Goal: Transaction & Acquisition: Purchase product/service

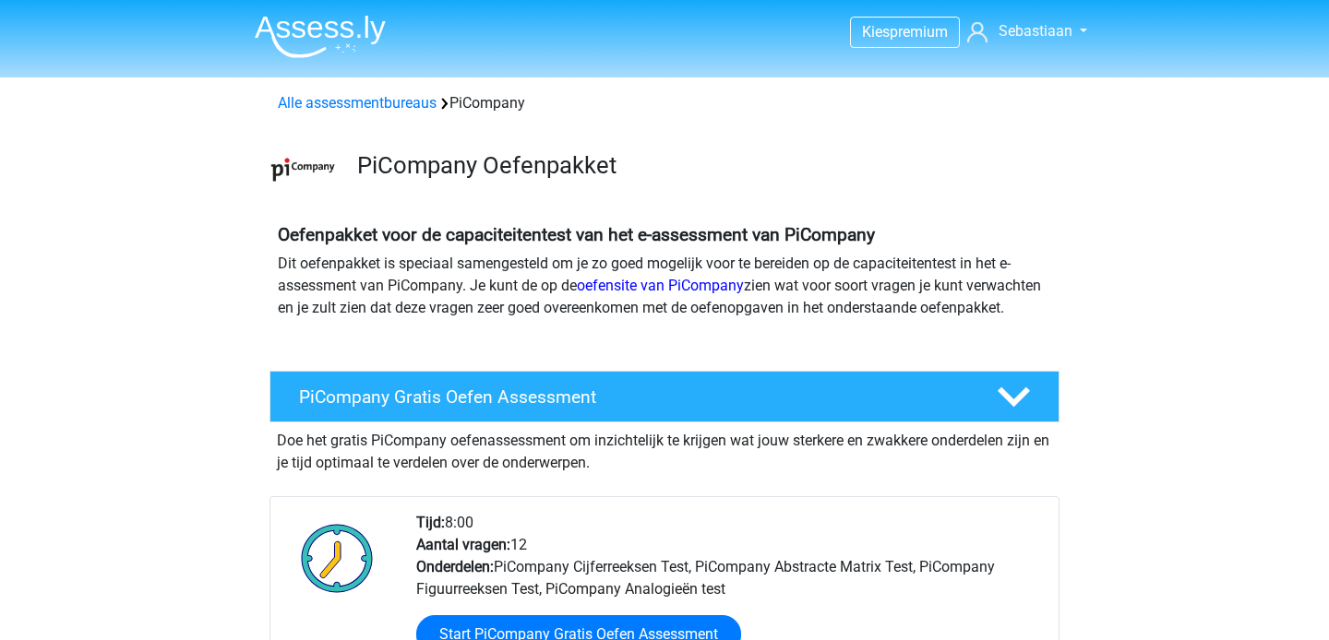
click at [299, 165] on img at bounding box center [303, 170] width 66 height 66
click at [1068, 31] on span "Sebastiaan" at bounding box center [1036, 31] width 74 height 18
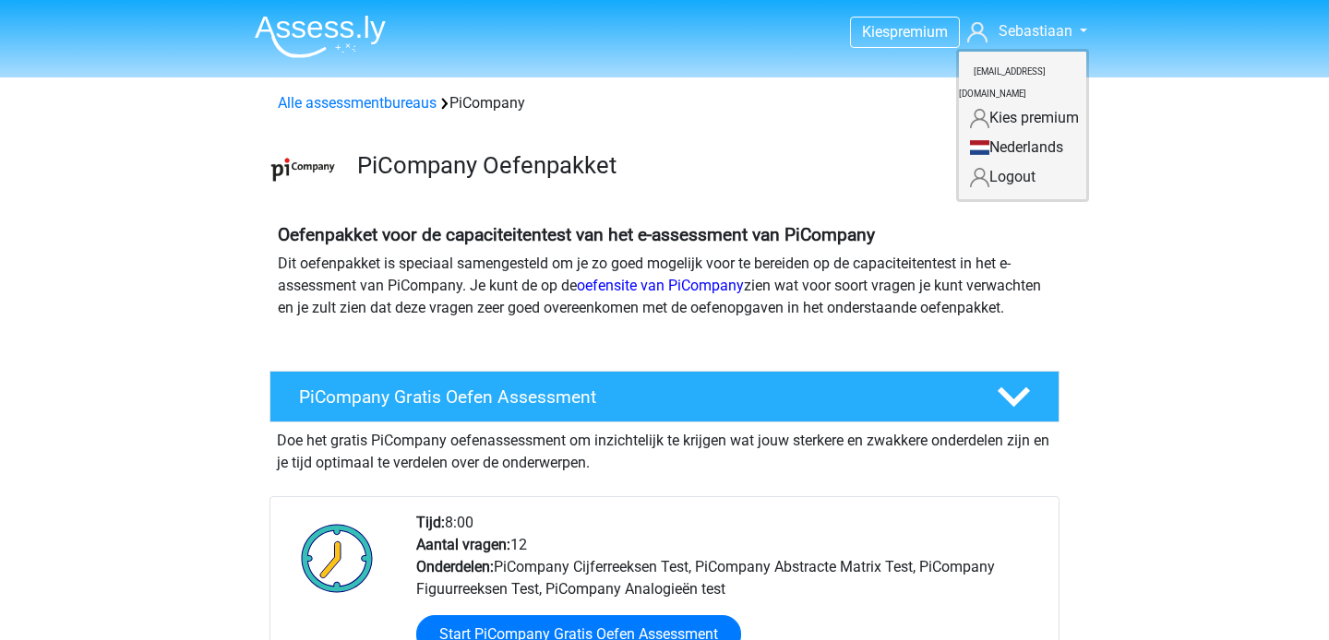
click at [997, 162] on link "Logout" at bounding box center [1022, 177] width 127 height 30
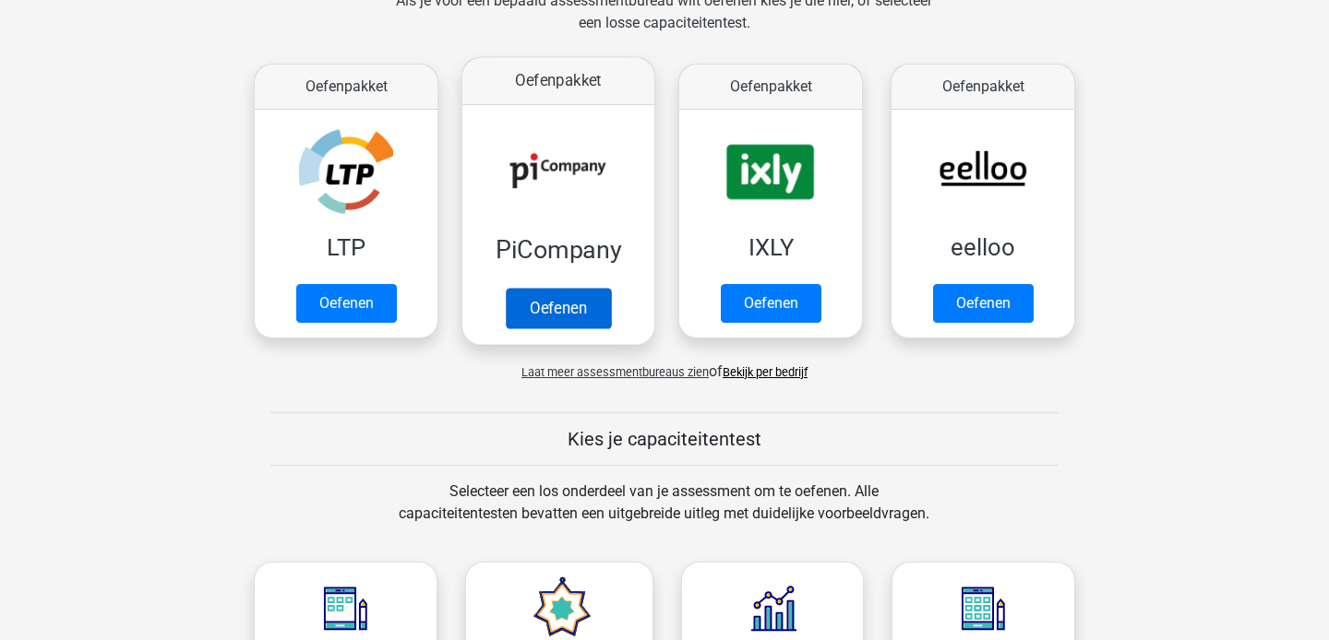
scroll to position [298, 0]
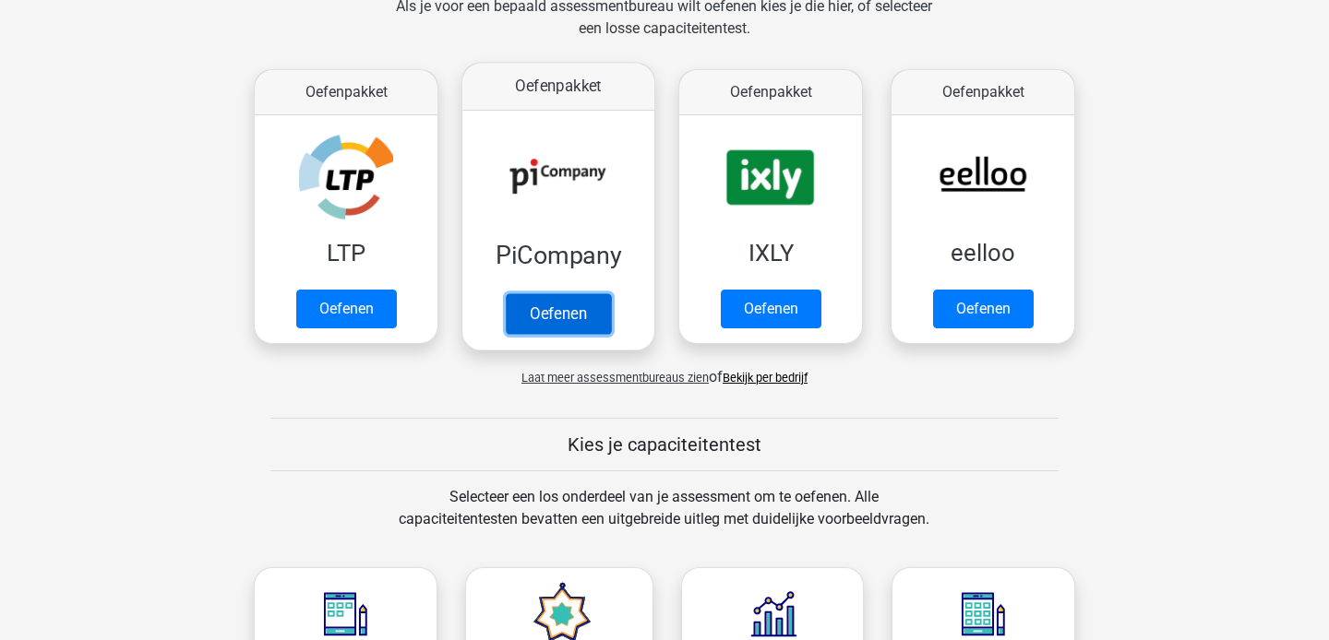
click at [562, 313] on link "Oefenen" at bounding box center [558, 313] width 105 height 41
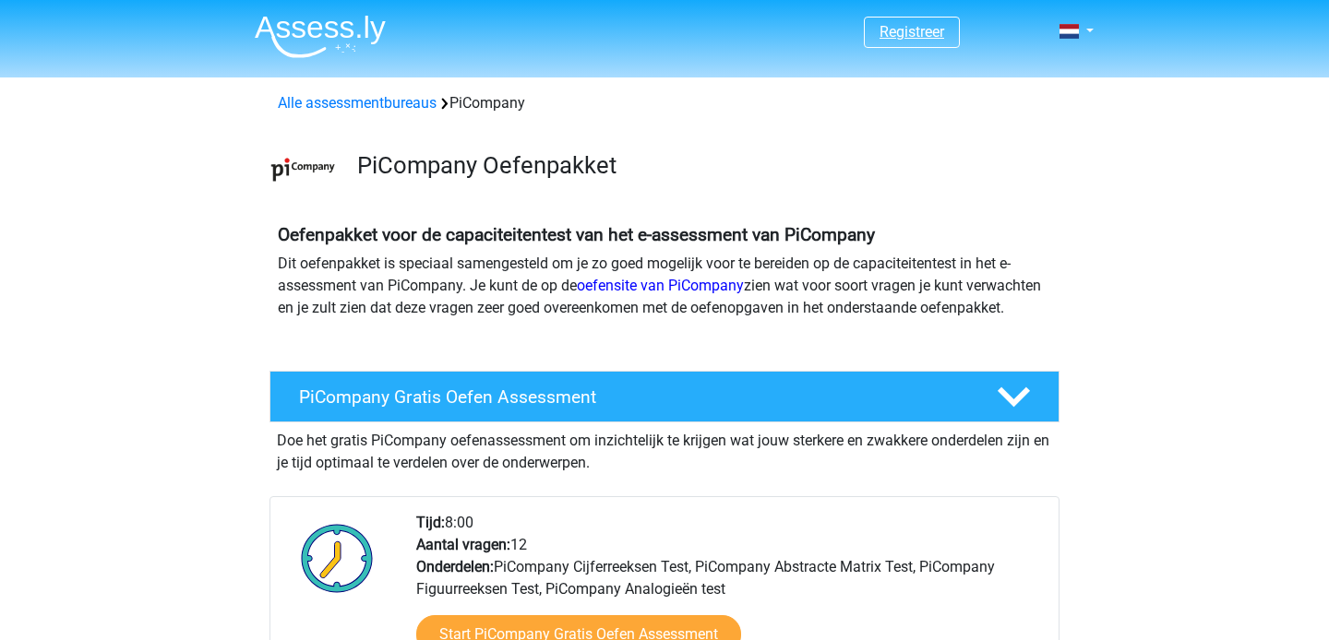
click at [903, 30] on link "Registreer" at bounding box center [911, 32] width 65 height 18
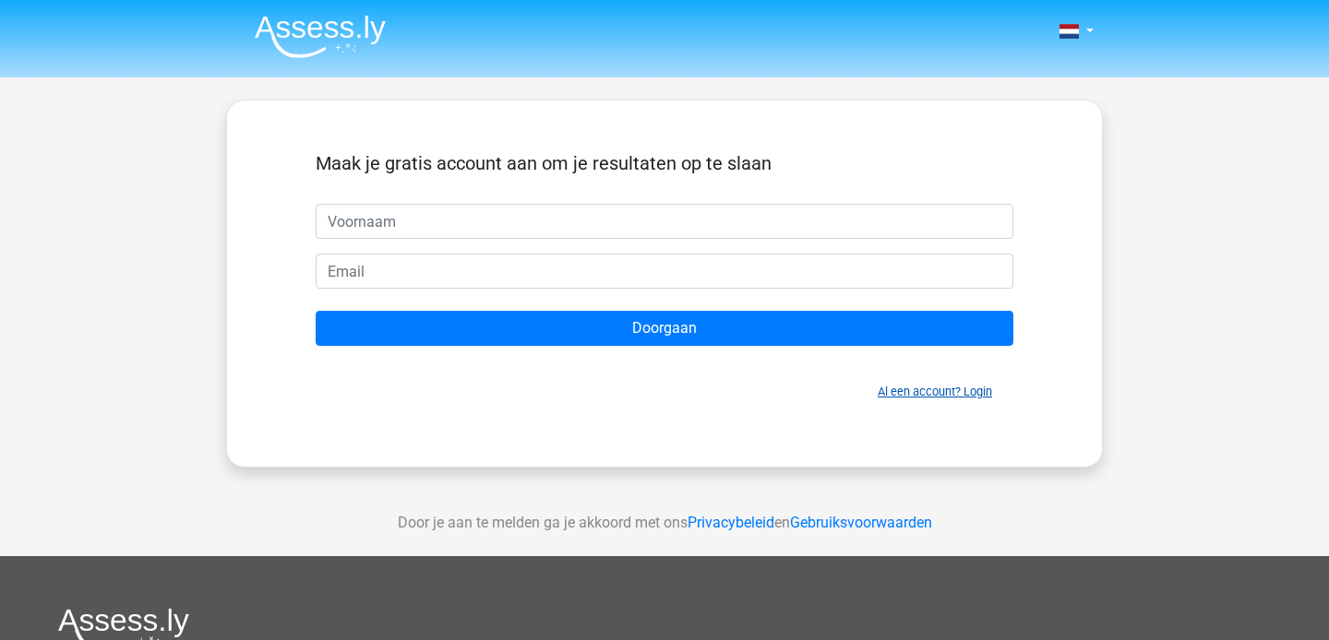
click at [948, 389] on link "Al een account? Login" at bounding box center [935, 392] width 114 height 14
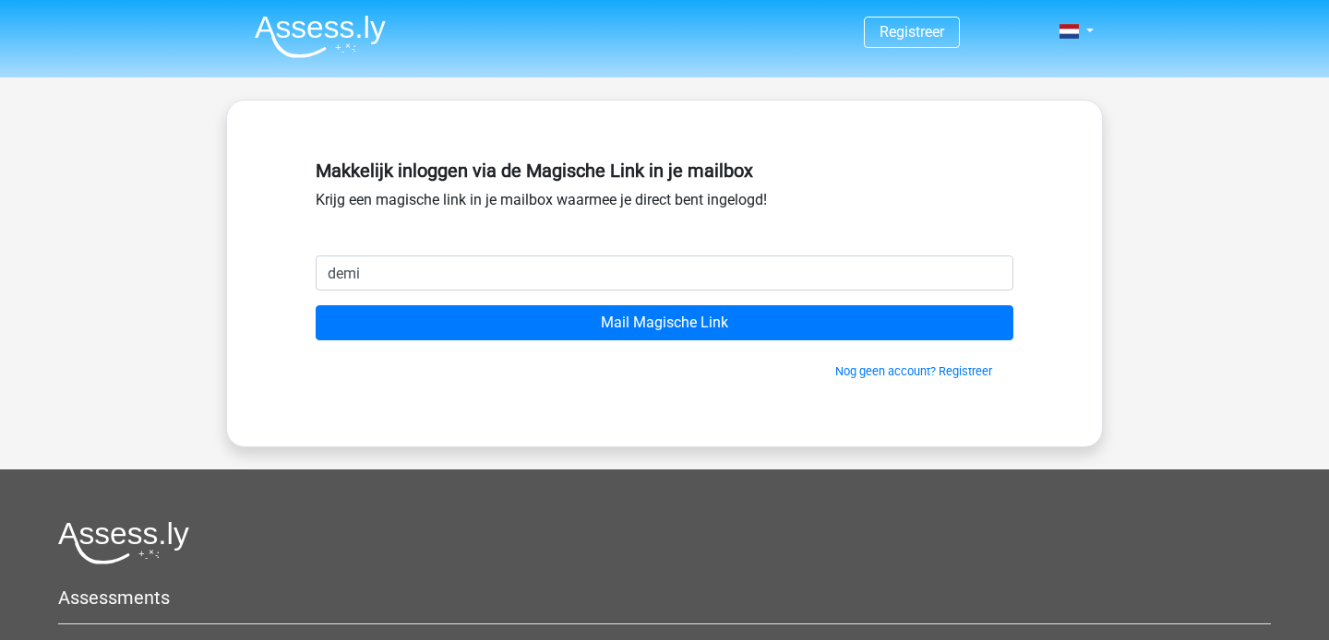
type input "[EMAIL_ADDRESS][DOMAIN_NAME]"
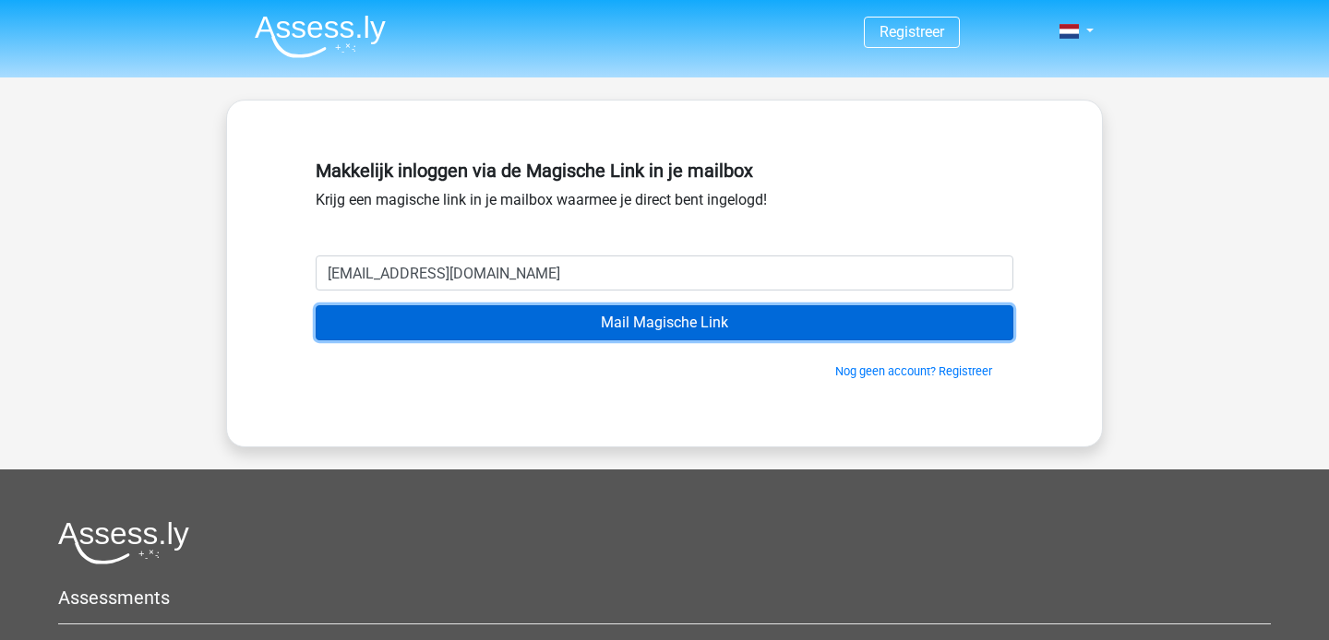
click at [651, 320] on input "Mail Magische Link" at bounding box center [665, 322] width 698 height 35
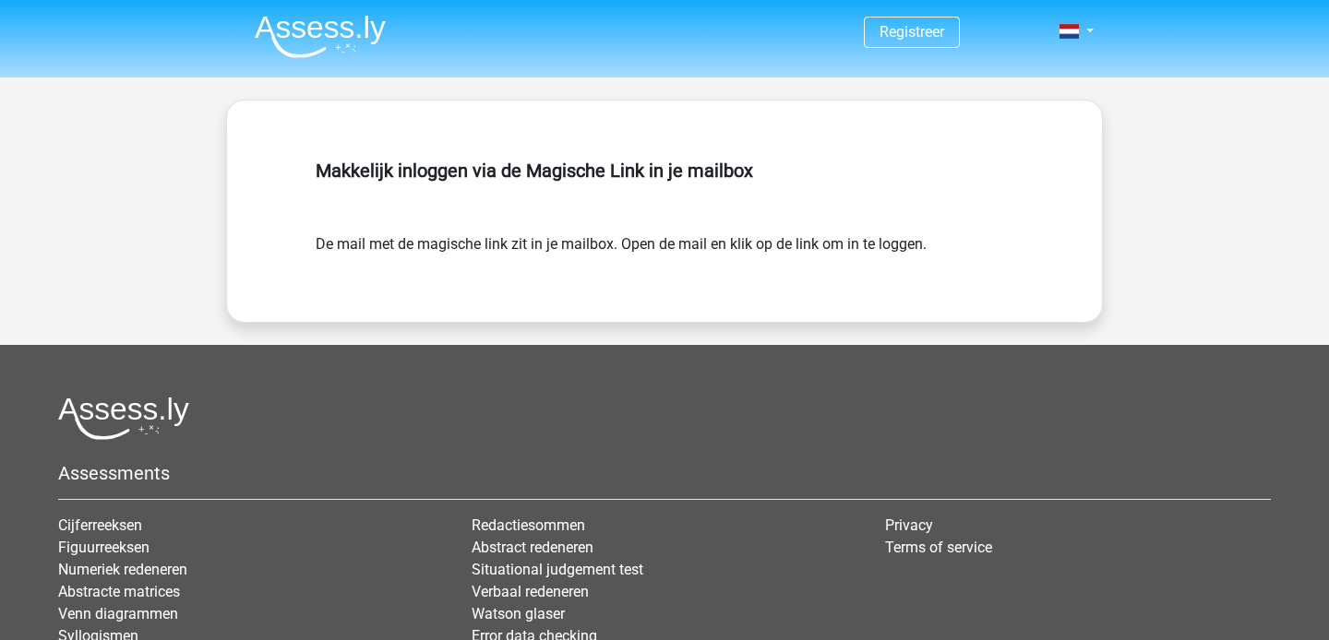
click at [323, 26] on img at bounding box center [320, 36] width 131 height 43
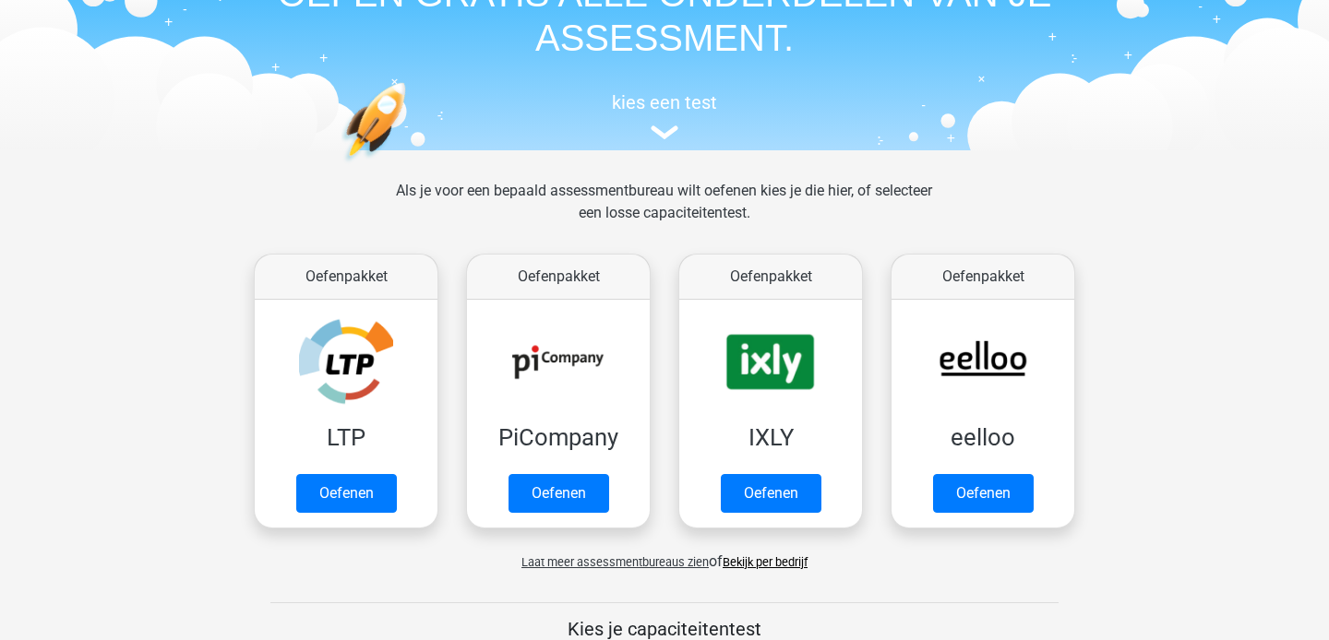
scroll to position [124, 0]
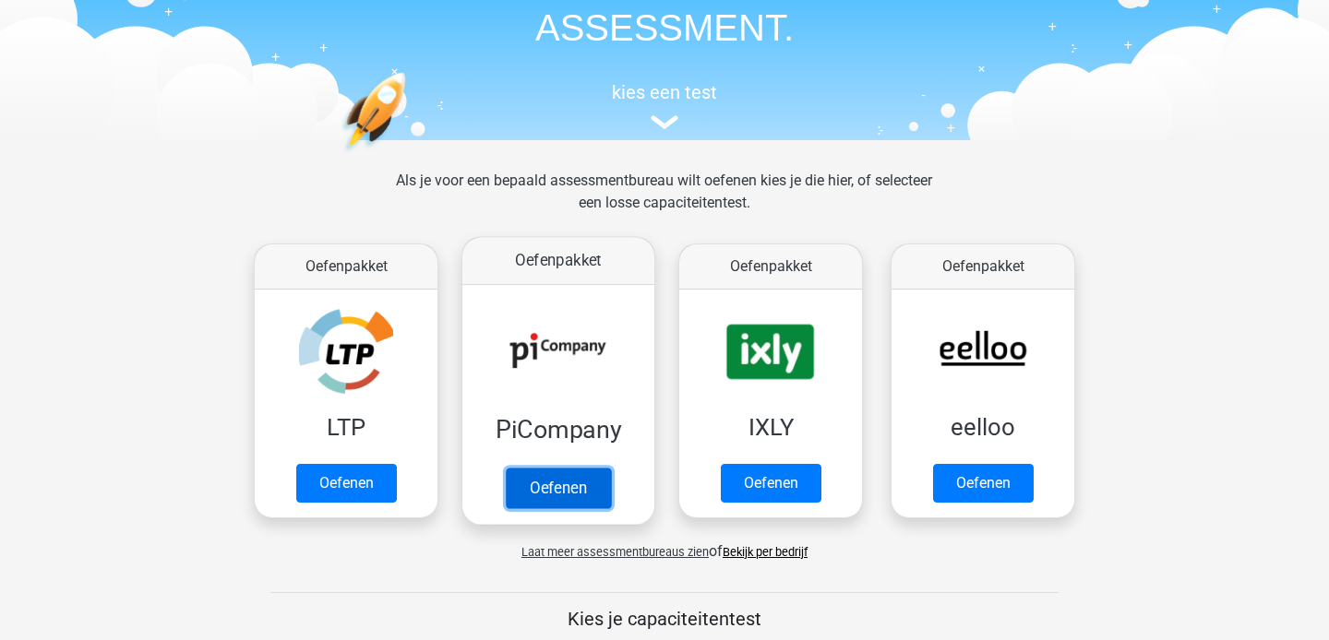
click at [558, 468] on link "Oefenen" at bounding box center [558, 488] width 105 height 41
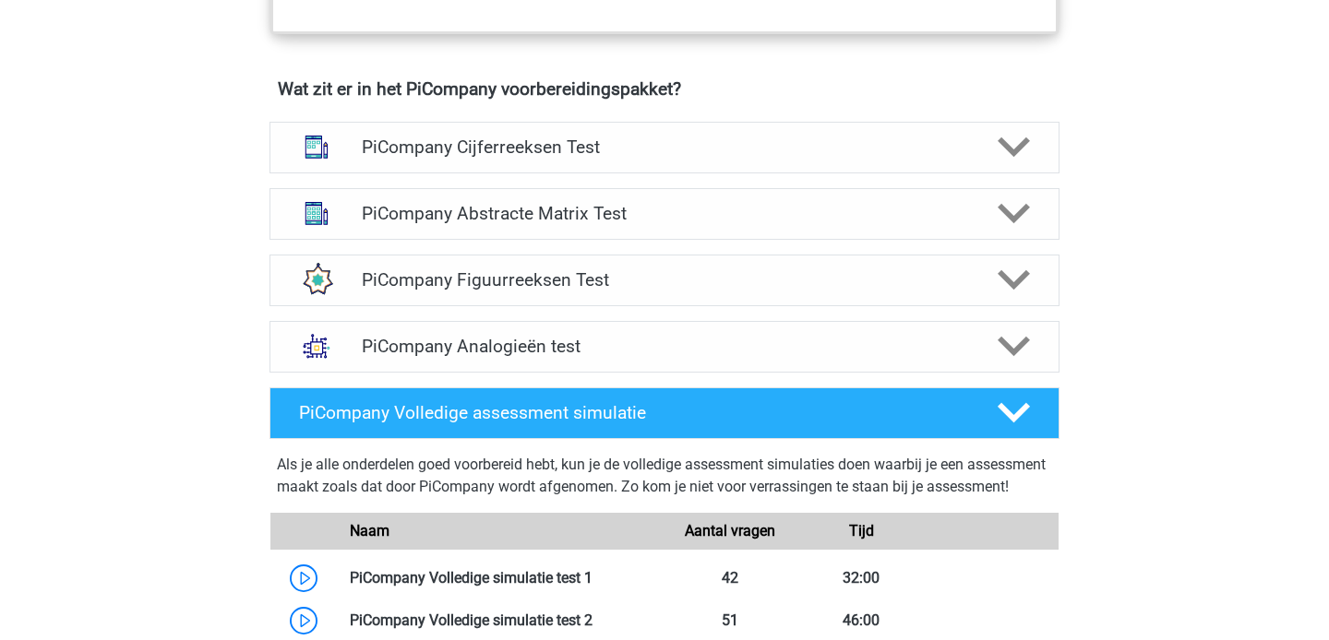
scroll to position [1154, 0]
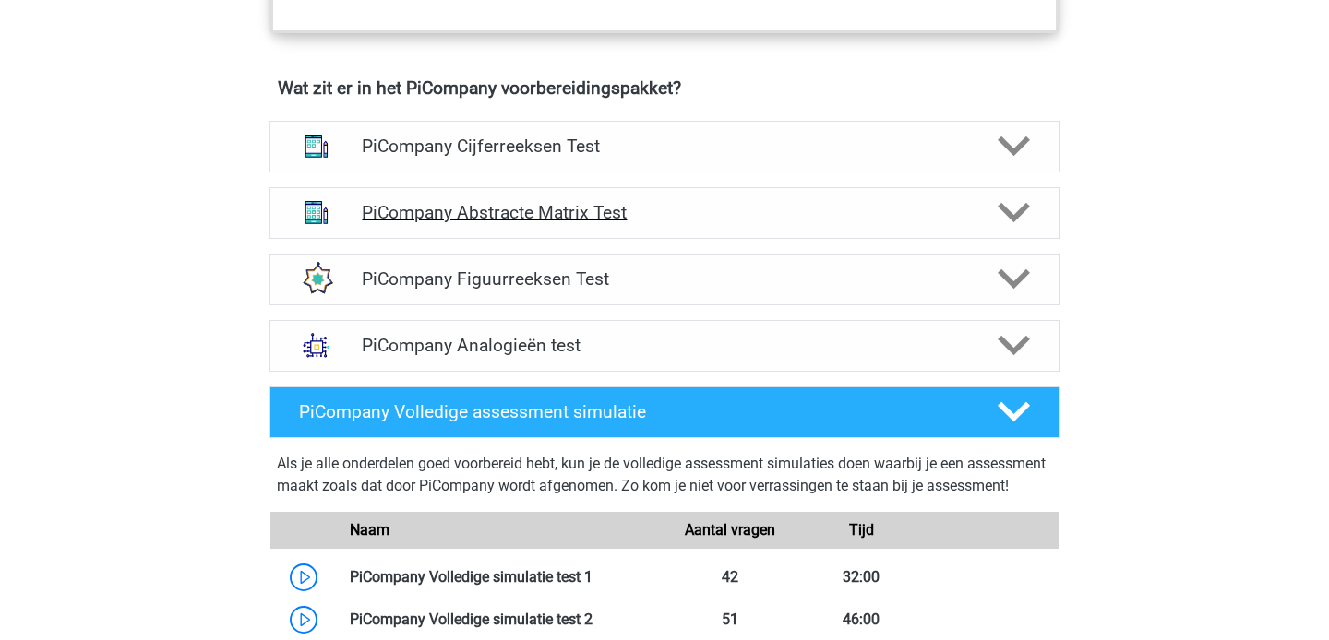
click at [767, 223] on h4 "PiCompany Abstracte Matrix Test" at bounding box center [664, 212] width 604 height 21
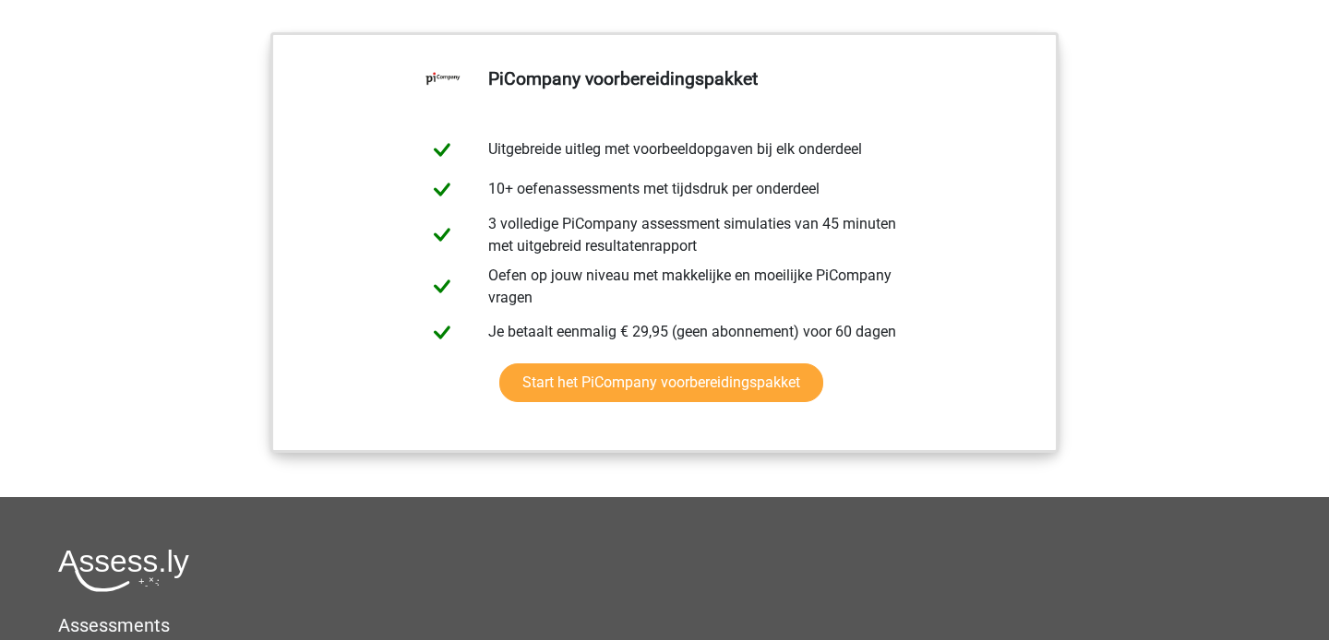
scroll to position [2912, 0]
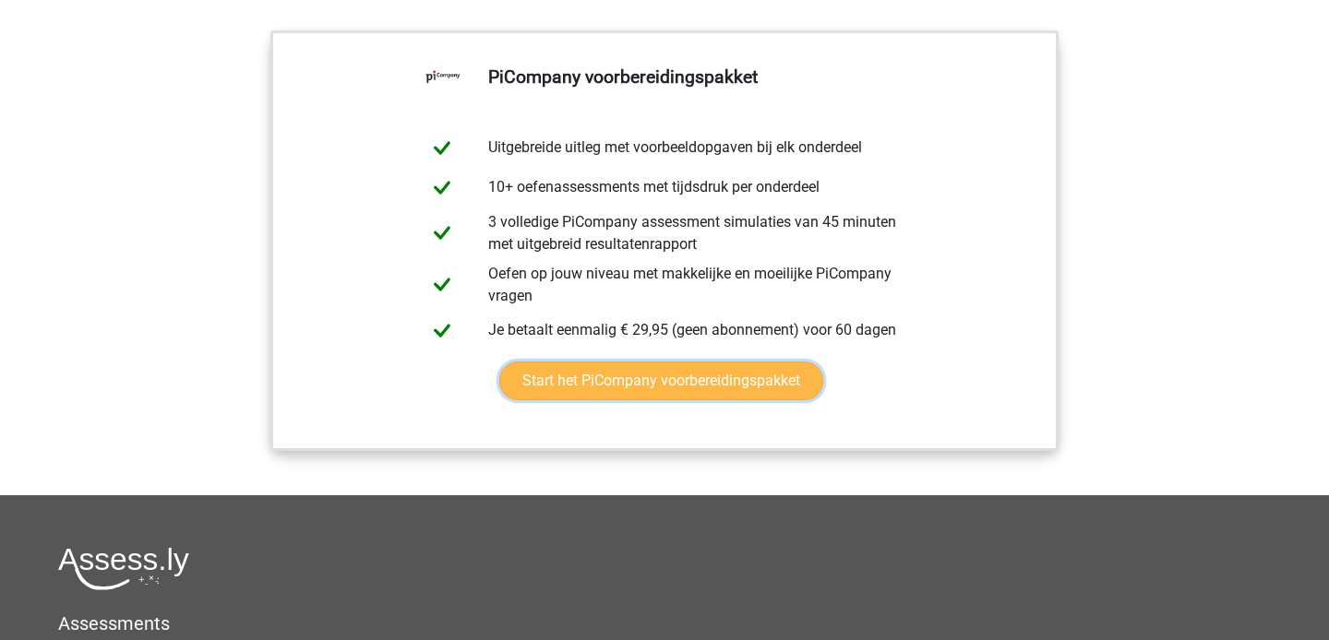
click at [667, 401] on link "Start het PiCompany voorbereidingspakket" at bounding box center [661, 381] width 324 height 39
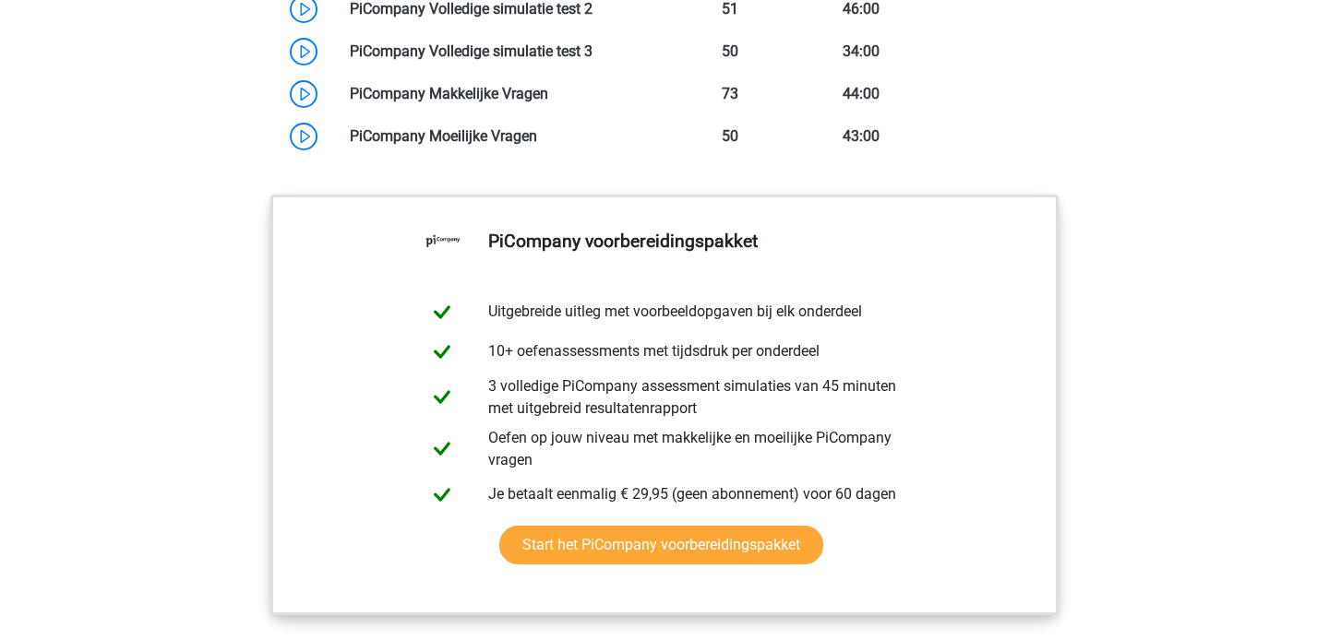
scroll to position [2748, 0]
